Goal: Transaction & Acquisition: Purchase product/service

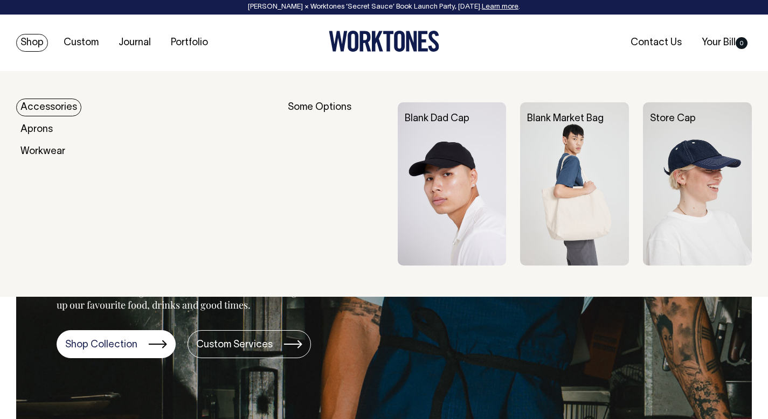
scroll to position [1, 0]
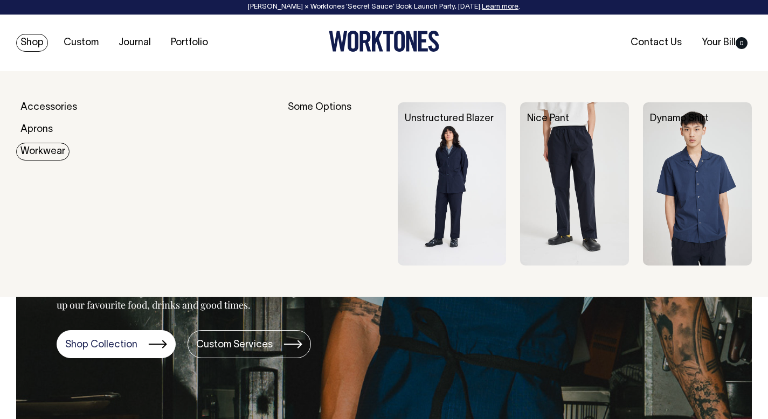
click at [43, 154] on link "Workwear" at bounding box center [42, 152] width 53 height 18
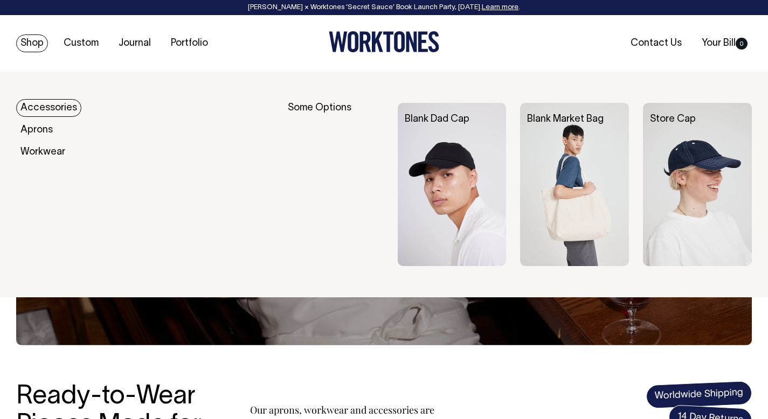
click at [62, 103] on link "Accessories" at bounding box center [48, 108] width 65 height 18
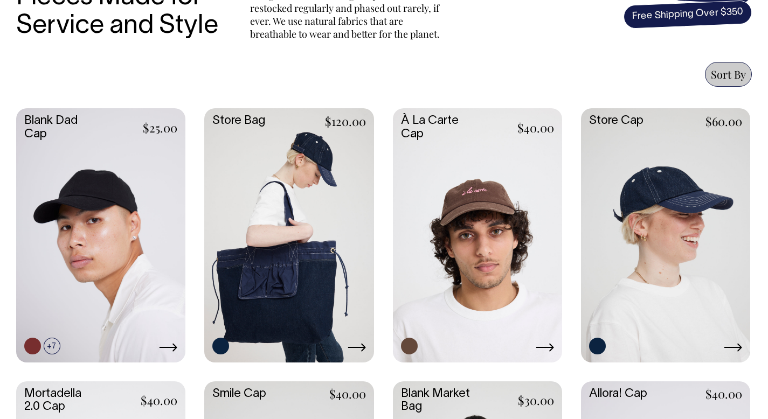
scroll to position [428, 0]
click at [441, 217] on link at bounding box center [477, 234] width 169 height 252
